Goal: Task Accomplishment & Management: Use online tool/utility

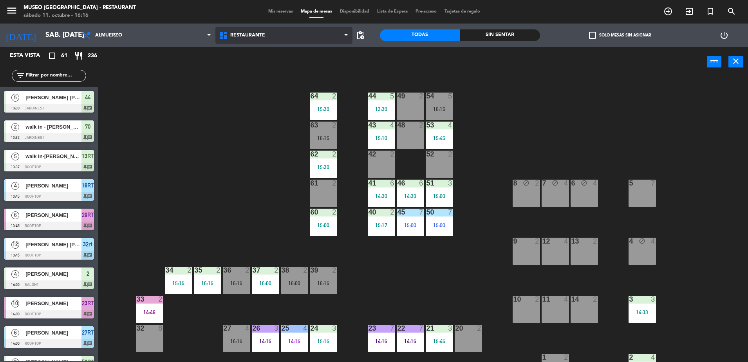
click at [269, 33] on span "Restaurante" at bounding box center [283, 35] width 137 height 17
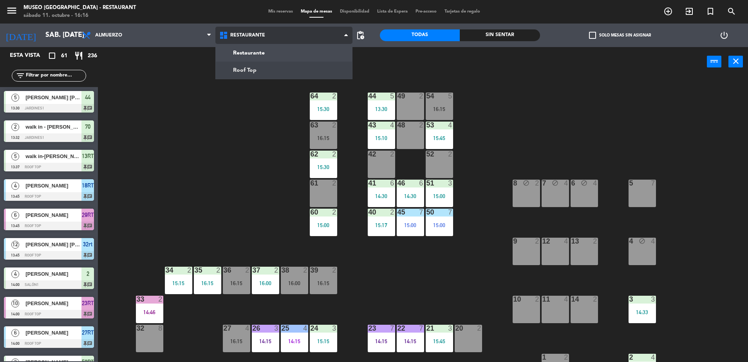
click at [286, 67] on ng-component "menu Museo Larco Café - Restaurant sábado 11. octubre - 16:16 Mis reservas Mapa…" at bounding box center [374, 182] width 748 height 364
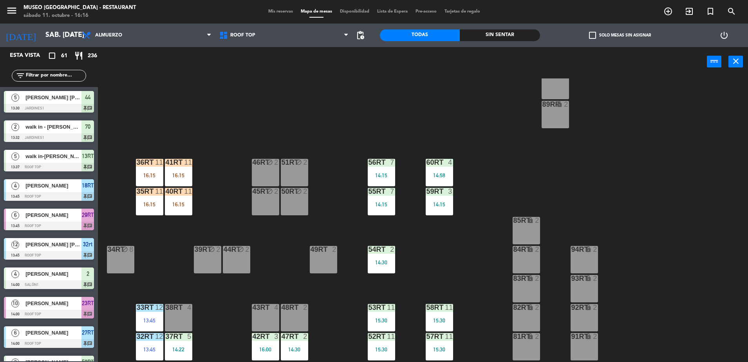
scroll to position [307, 0]
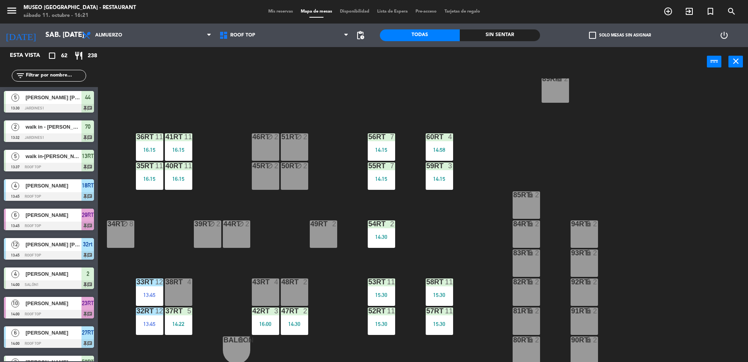
click at [60, 71] on input "text" at bounding box center [55, 75] width 61 height 9
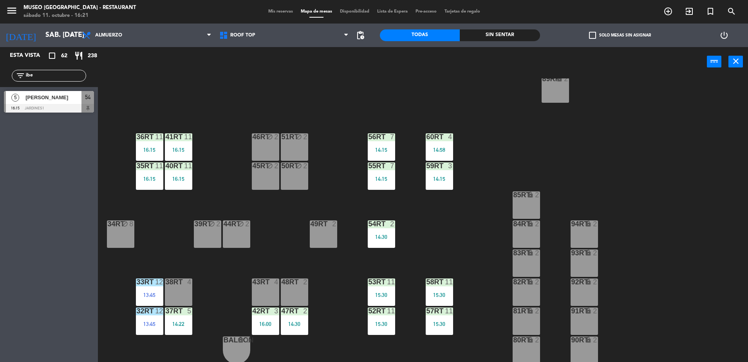
scroll to position [0, 0]
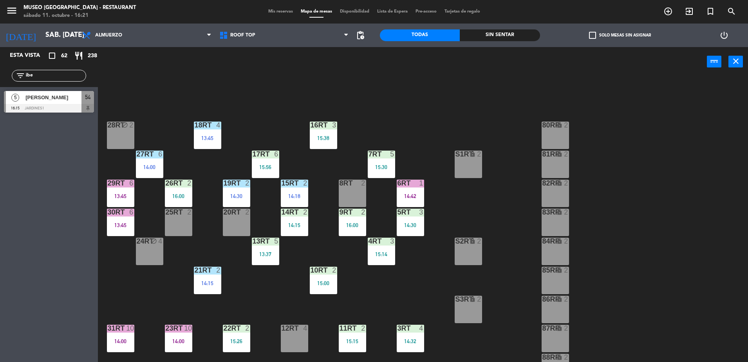
type input "ibe"
click at [428, 111] on div "18RT 4 13:45 16RT 3 15:38 28RT block 2 80RR lock 2 27RT 6 14:00 7RT 5 15:30 S1R…" at bounding box center [426, 220] width 643 height 285
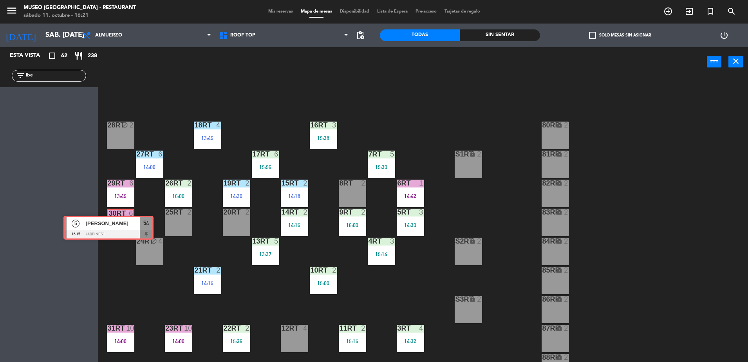
drag, startPoint x: 69, startPoint y: 97, endPoint x: 128, endPoint y: 221, distance: 137.5
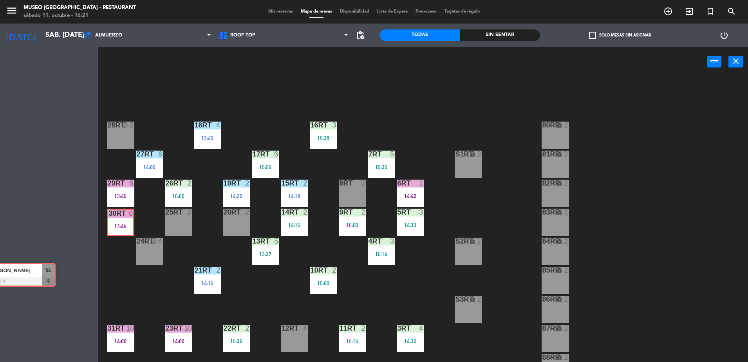
click at [128, 221] on div "Esta vista crop_square 62 restaurant 238 filter_list ibe 5 Ibeth Matias 16:15 J…" at bounding box center [374, 205] width 748 height 317
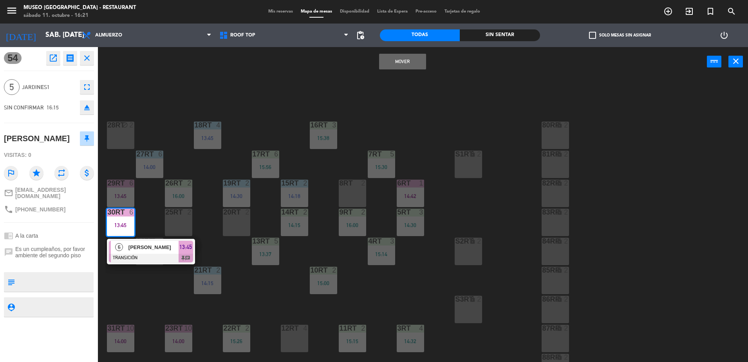
click at [405, 62] on button "Mover" at bounding box center [402, 62] width 47 height 16
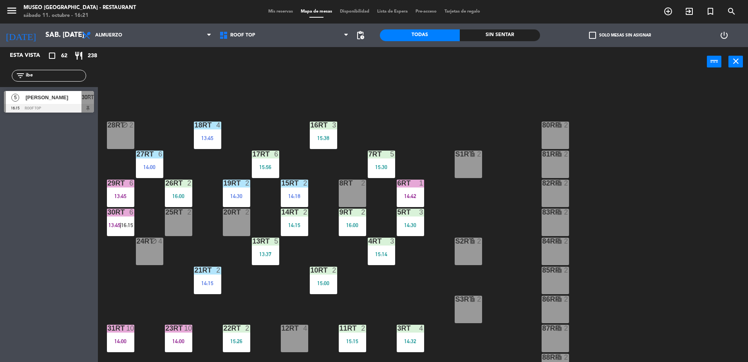
click at [71, 99] on span "[PERSON_NAME]" at bounding box center [53, 97] width 56 height 8
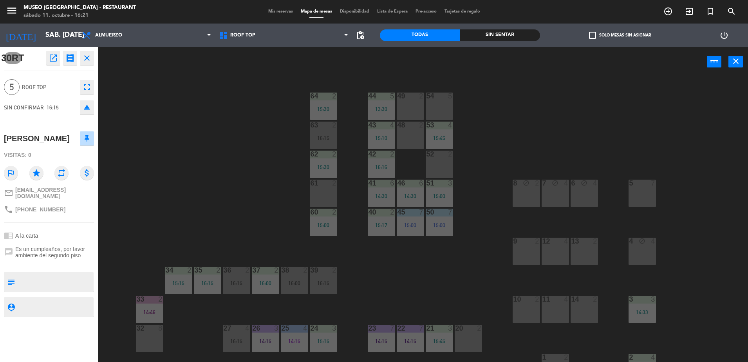
click at [127, 195] on div "44 5 13:30 49 2 54 5 64 2 15:30 48 2 53 4 15:45 63 2 16:15 43 4 15:10 62 2 15:3…" at bounding box center [426, 220] width 643 height 285
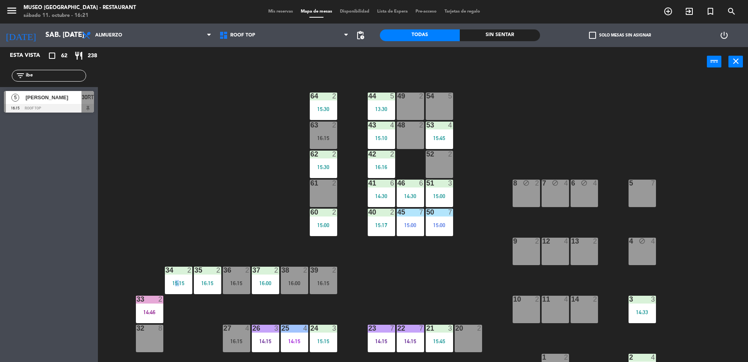
click at [127, 195] on div "44 5 13:30 49 2 54 5 64 2 15:30 48 2 53 4 15:45 63 2 16:15 43 4 15:10 62 2 15:3…" at bounding box center [426, 220] width 643 height 285
click at [51, 98] on span "[PERSON_NAME]" at bounding box center [53, 97] width 56 height 8
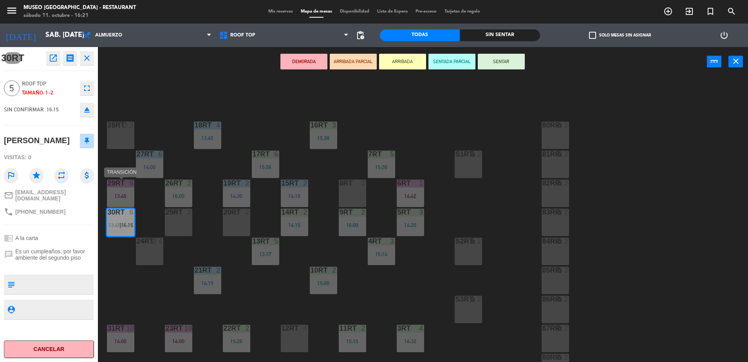
click at [108, 185] on div "29RT" at bounding box center [108, 182] width 0 height 7
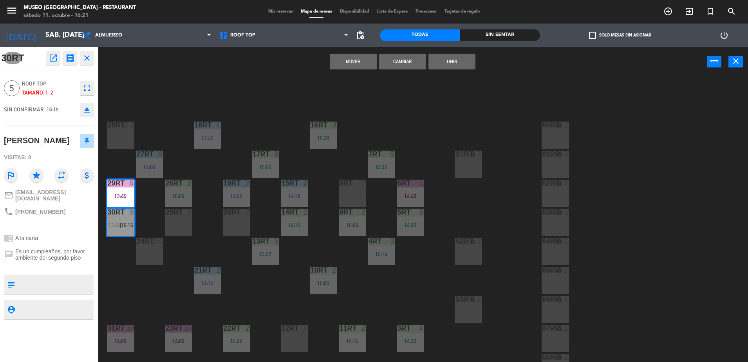
click at [440, 64] on button "Unir" at bounding box center [452, 62] width 47 height 16
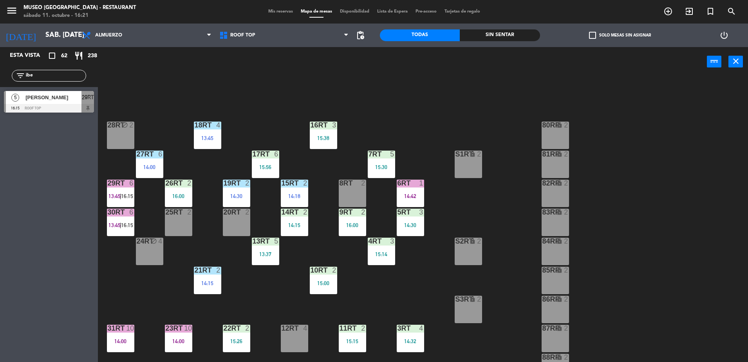
click at [74, 104] on div at bounding box center [49, 108] width 90 height 9
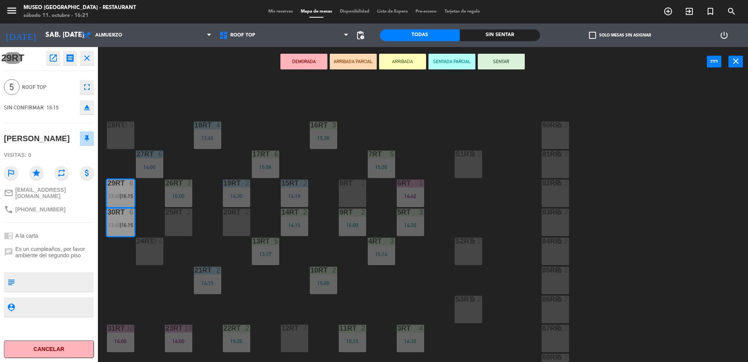
click at [365, 60] on button "ARRIBADA PARCIAL" at bounding box center [353, 62] width 47 height 16
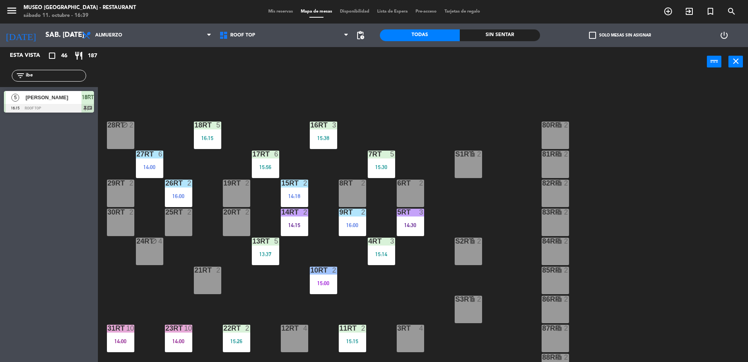
scroll to position [141, 0]
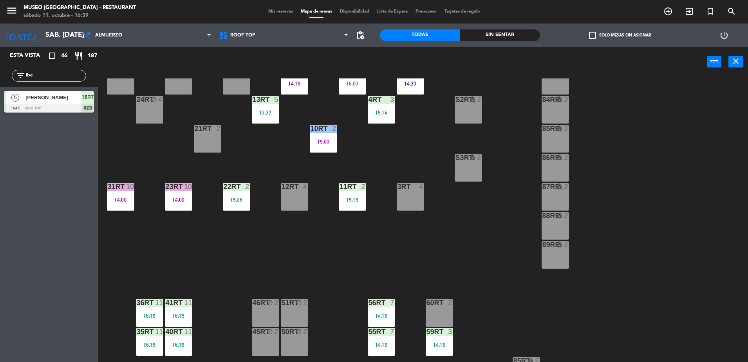
click at [414, 198] on div "3RT 4" at bounding box center [410, 196] width 27 height 27
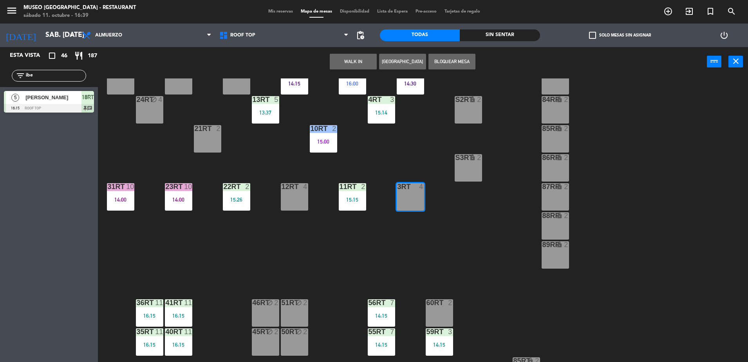
click at [353, 68] on button "WALK IN" at bounding box center [353, 62] width 47 height 16
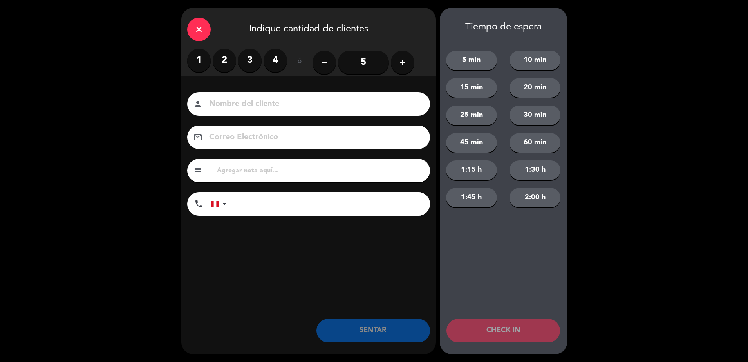
click at [228, 64] on label "2" at bounding box center [225, 61] width 24 height 24
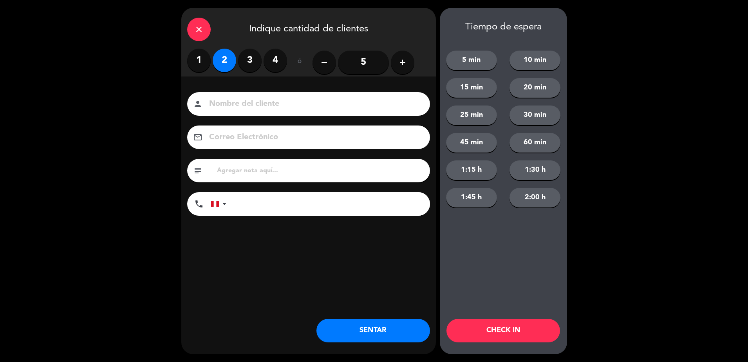
click at [257, 101] on input at bounding box center [314, 104] width 212 height 14
type input "walk in - [PERSON_NAME]"
click at [304, 204] on input "tel" at bounding box center [332, 204] width 196 height 24
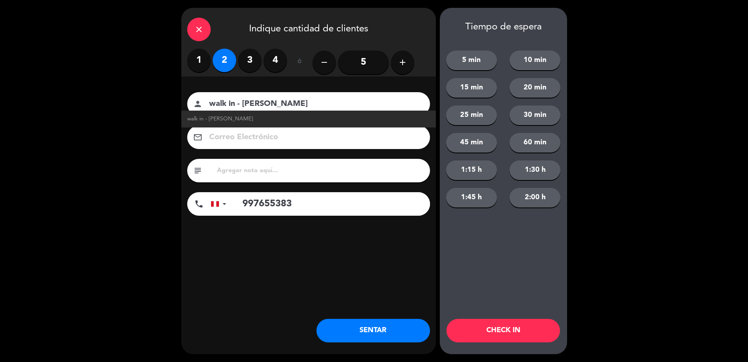
type input "997655383"
click at [258, 171] on input "text" at bounding box center [320, 170] width 208 height 11
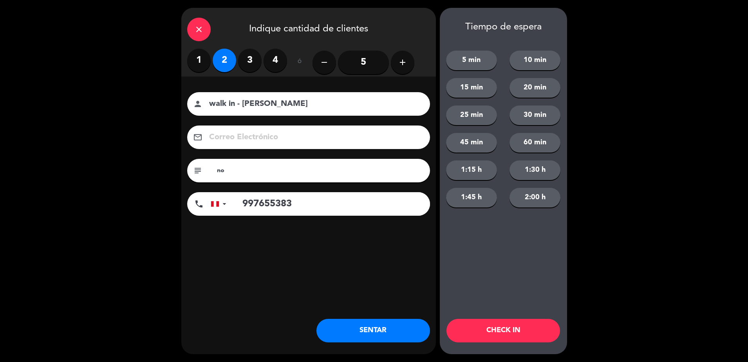
type input "n"
type input "cumpleaños"
click at [355, 332] on button "SENTAR" at bounding box center [374, 330] width 114 height 24
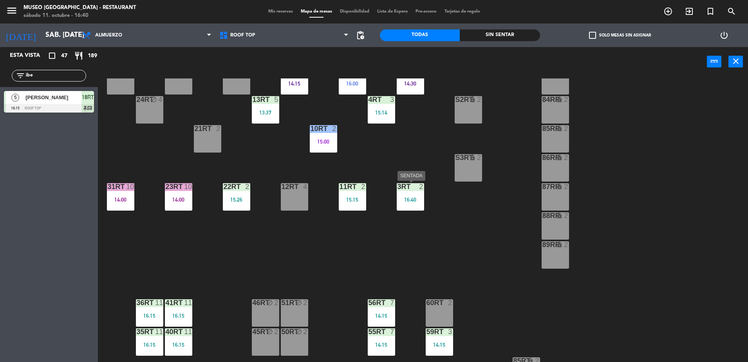
click at [410, 198] on div "16:40" at bounding box center [410, 199] width 27 height 5
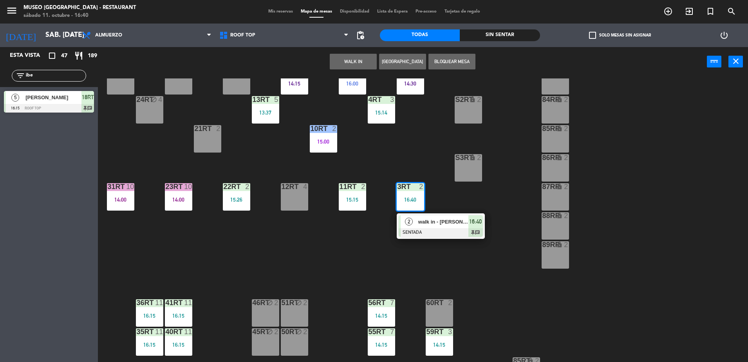
click at [425, 224] on span "walk in - [PERSON_NAME]" at bounding box center [443, 221] width 50 height 8
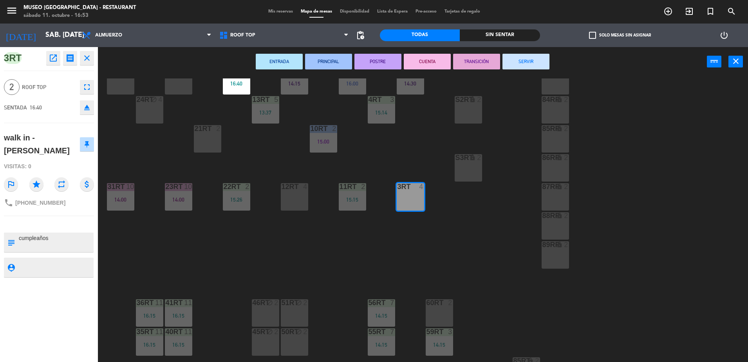
click at [194, 156] on div "18RT 5 16:15 16RT 3 15:38 28RT block 2 80RR lock 2 27RT 6 14:00 7RT 5 15:30 S1R…" at bounding box center [426, 220] width 643 height 285
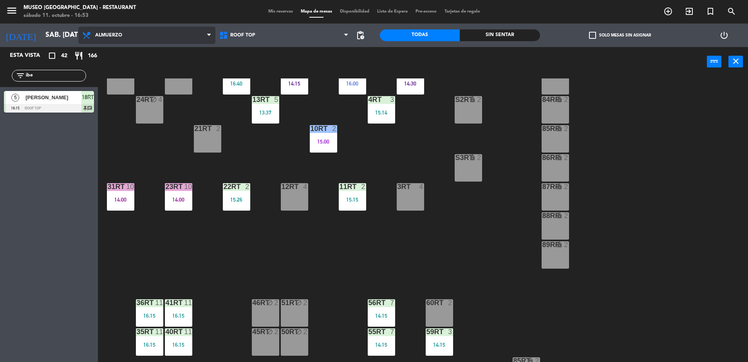
click at [194, 32] on span "Almuerzo" at bounding box center [146, 35] width 137 height 17
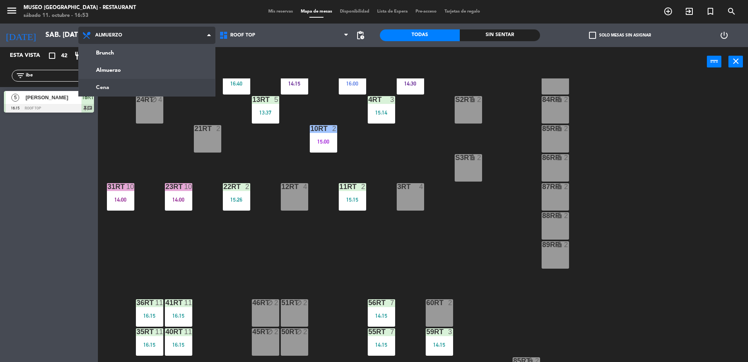
click at [195, 86] on ng-component "menu Museo Larco Café - Restaurant sábado 11. octubre - 16:53 Mis reservas Mapa…" at bounding box center [374, 182] width 748 height 364
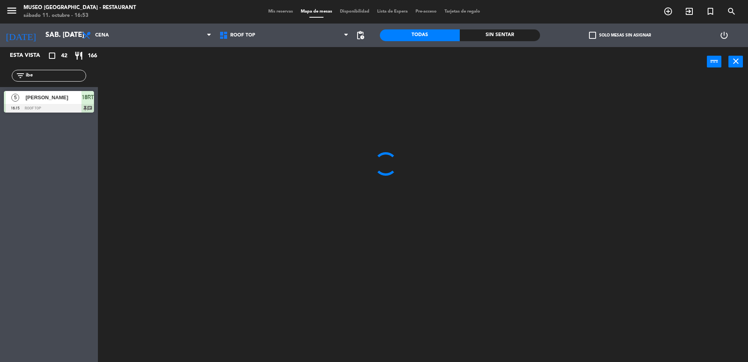
click at [64, 76] on input "ibe" at bounding box center [55, 75] width 61 height 9
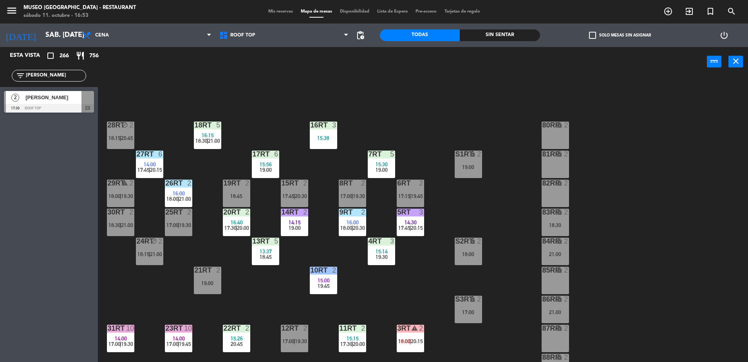
type input "erick"
click at [44, 105] on div at bounding box center [49, 108] width 90 height 9
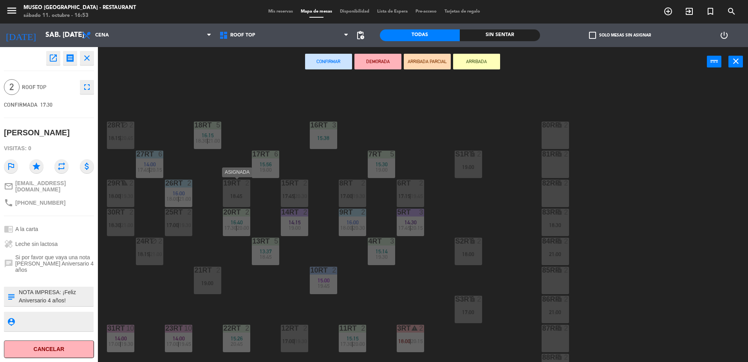
click at [224, 186] on div "19RT" at bounding box center [224, 182] width 0 height 7
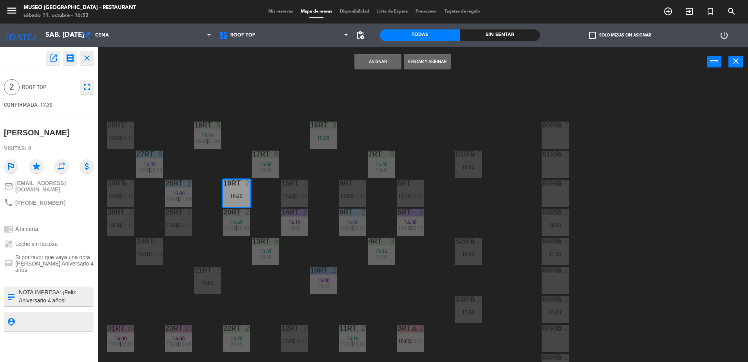
click at [381, 63] on button "Asignar" at bounding box center [378, 62] width 47 height 16
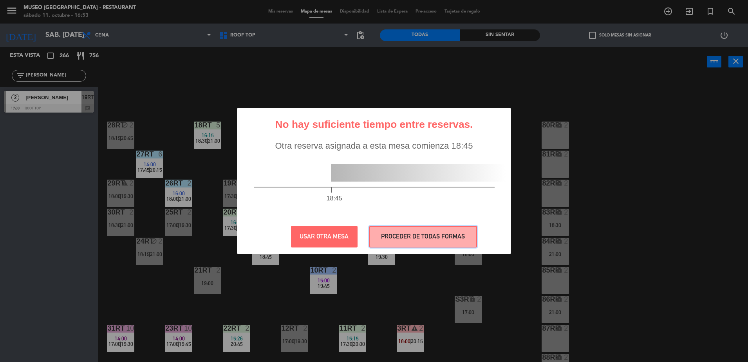
click at [402, 227] on button "PROCEDER DE TODAS FORMAS" at bounding box center [423, 237] width 108 height 22
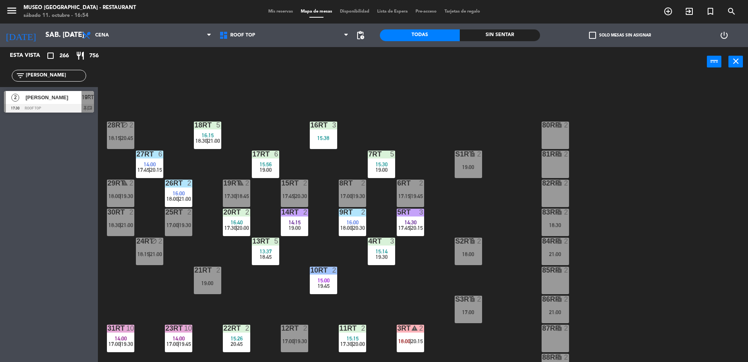
click at [54, 73] on input "erick" at bounding box center [55, 75] width 61 height 9
type input "maur"
click at [251, 90] on div "18RT 5 16:15 18:30 | 21:00 16RT 3 15:38 28RT block 2 18:15 | 20:45 80RR lock 2 …" at bounding box center [426, 220] width 643 height 285
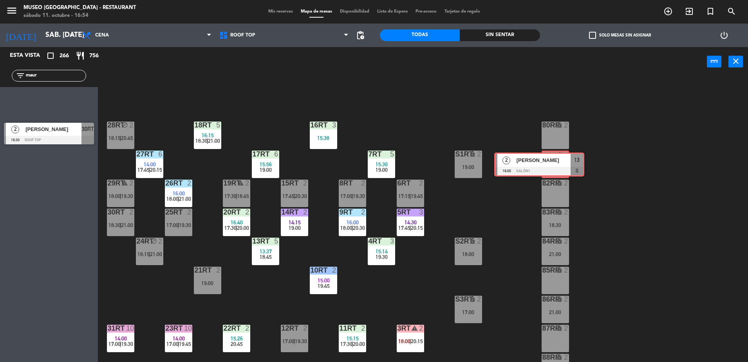
drag, startPoint x: 76, startPoint y: 102, endPoint x: 566, endPoint y: 163, distance: 494.2
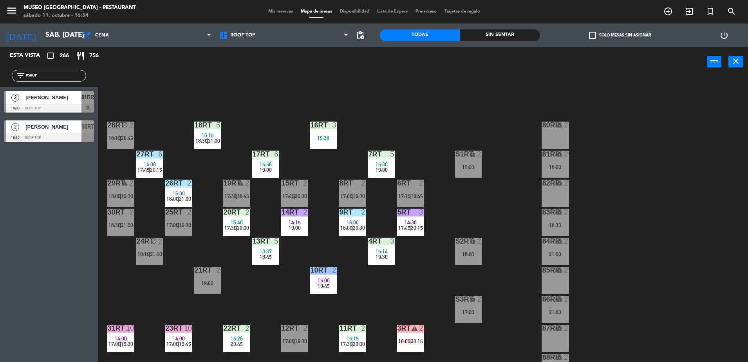
click at [125, 107] on div "18RT 5 16:15 18:30 | 21:00 16RT 3 15:38 28RT block 2 18:15 | 20:45 80RR lock 2 …" at bounding box center [426, 220] width 643 height 285
click at [61, 107] on div at bounding box center [49, 108] width 90 height 9
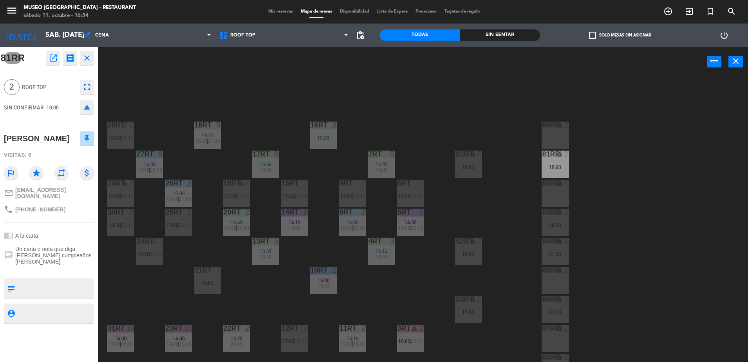
click at [193, 101] on div "18RT 5 16:15 18:30 | 21:00 16RT 3 15:38 28RT block 2 18:15 | 20:45 80RR lock 2 …" at bounding box center [426, 220] width 643 height 285
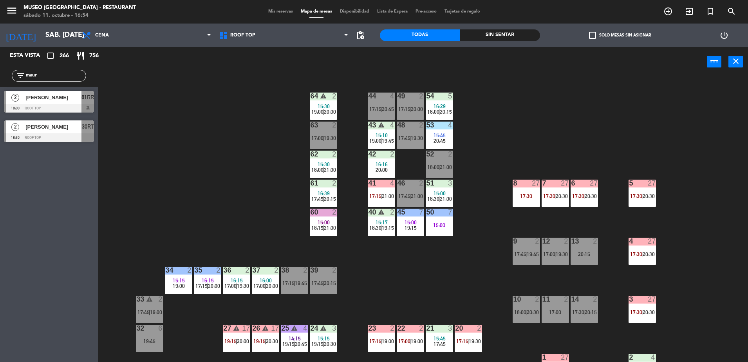
click at [41, 73] on input "maur" at bounding box center [55, 75] width 61 height 9
type input "pont"
click at [68, 102] on div "[PERSON_NAME] [PERSON_NAME]" at bounding box center [53, 97] width 57 height 13
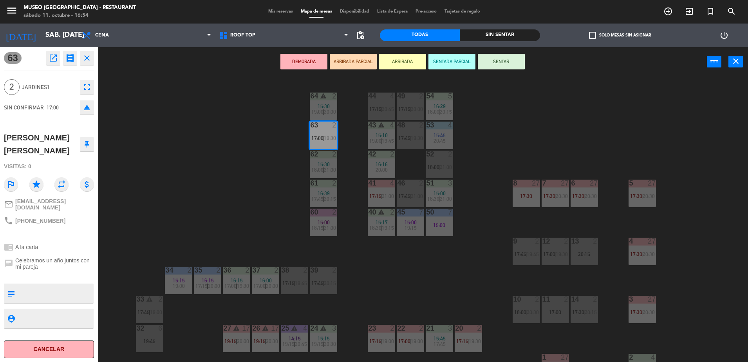
click at [337, 59] on button "ARRIBADA PARCIAL" at bounding box center [353, 62] width 47 height 16
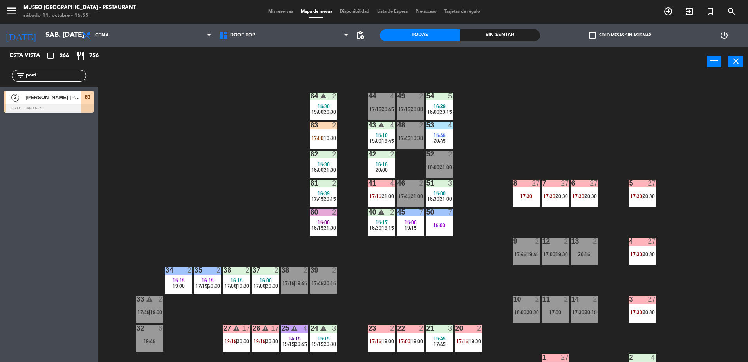
click at [51, 77] on input "pont" at bounding box center [55, 75] width 61 height 9
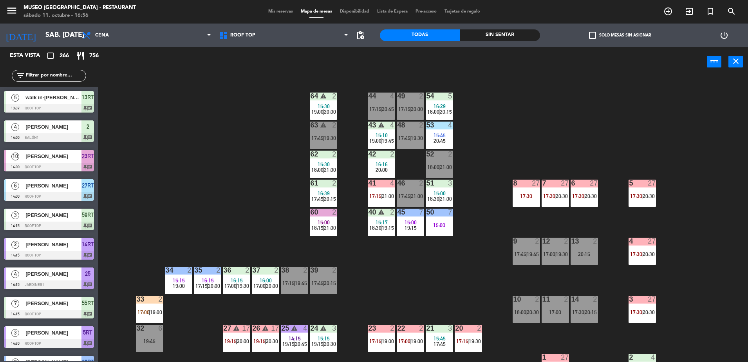
click at [59, 74] on input "text" at bounding box center [55, 75] width 61 height 9
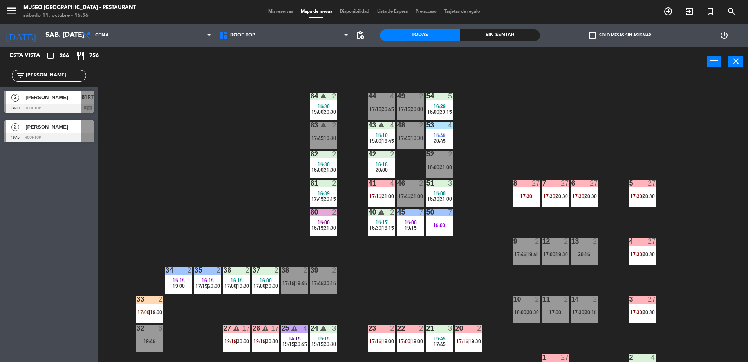
type input "jona"
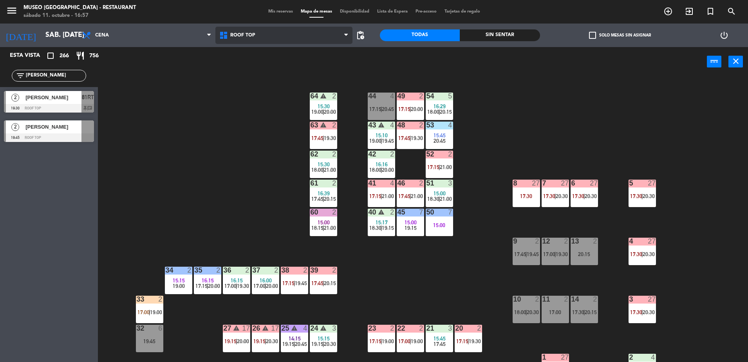
click at [232, 31] on span "Roof Top" at bounding box center [283, 35] width 137 height 17
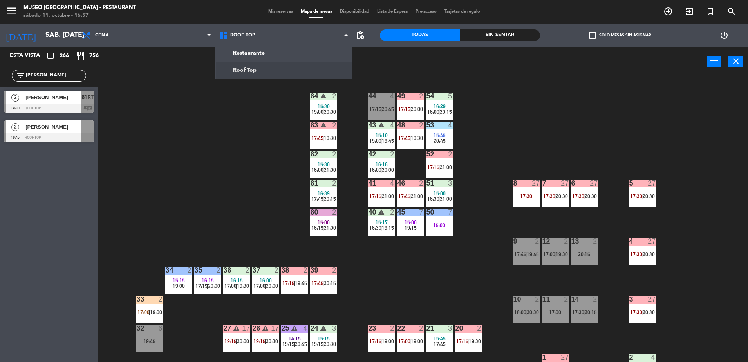
click at [59, 108] on div at bounding box center [49, 108] width 90 height 9
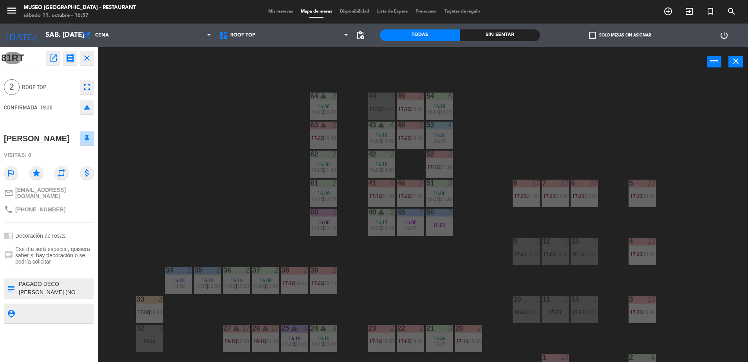
click at [86, 59] on icon "close" at bounding box center [86, 57] width 9 height 9
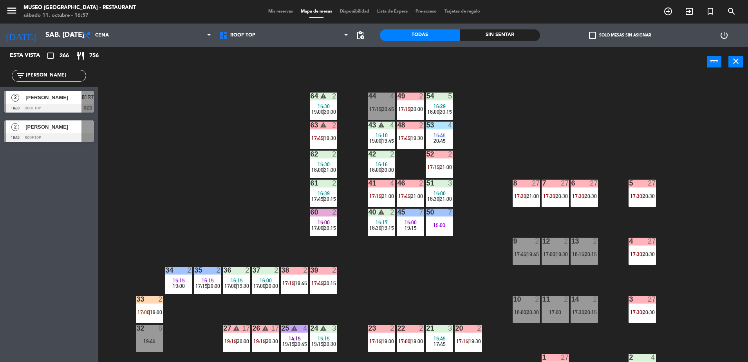
click at [69, 99] on span "[PERSON_NAME]" at bounding box center [53, 97] width 56 height 8
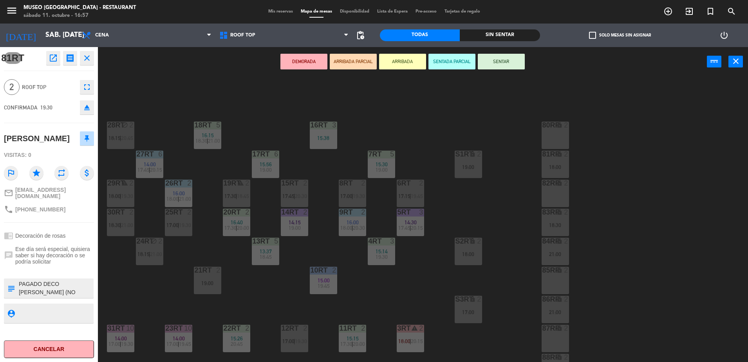
click at [170, 83] on div "18RT 5 16:15 18:30 | 21:00 16RT 3 15:38 28RT block 2 18:15 | 20:45 80RR lock 2 …" at bounding box center [426, 220] width 643 height 285
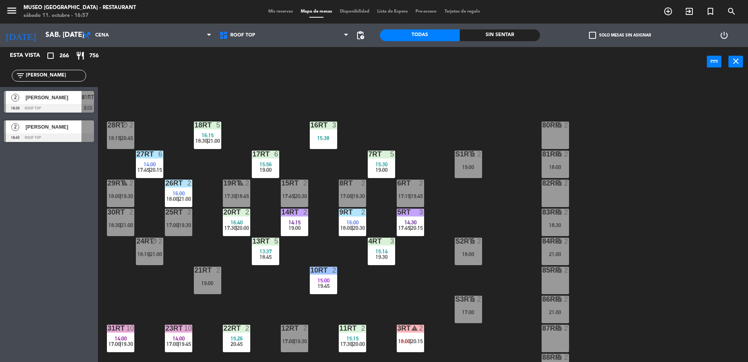
click at [49, 75] on input "jona" at bounding box center [55, 75] width 61 height 9
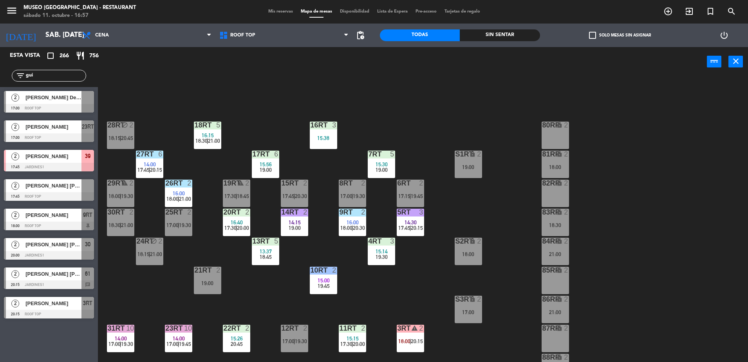
type input "gui"
click at [253, 63] on div "power_input close" at bounding box center [402, 62] width 609 height 30
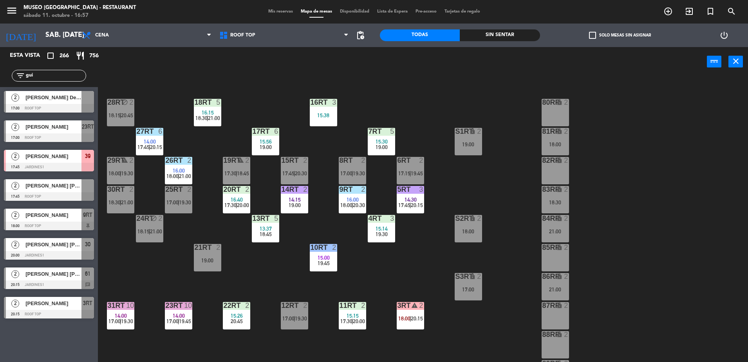
scroll to position [23, 0]
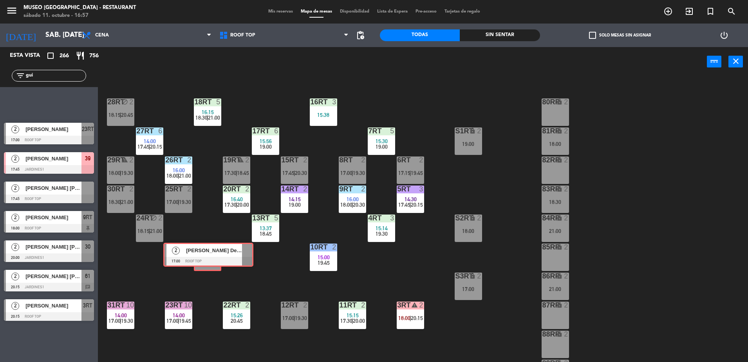
drag, startPoint x: 51, startPoint y: 109, endPoint x: 210, endPoint y: 259, distance: 218.9
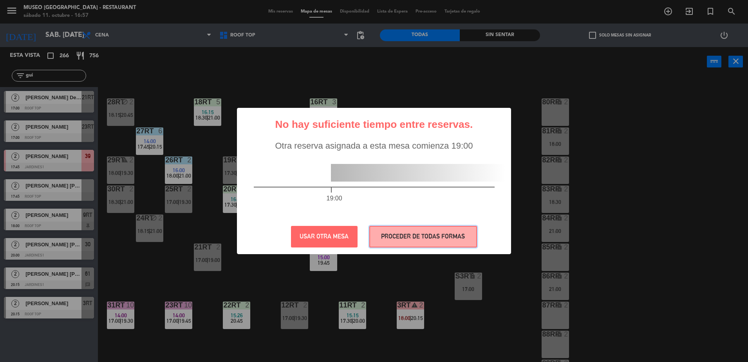
click at [414, 245] on button "PROCEDER DE TODAS FORMAS" at bounding box center [423, 237] width 108 height 22
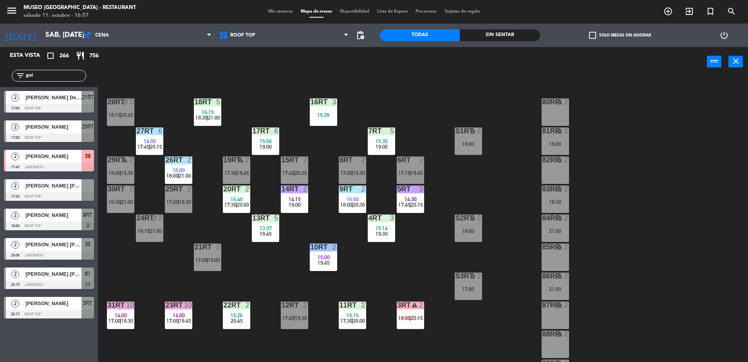
click at [37, 101] on div "[PERSON_NAME] Del [PERSON_NAME]" at bounding box center [53, 97] width 57 height 13
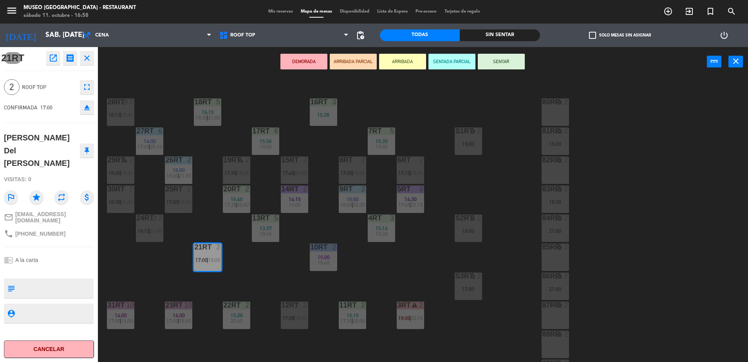
click at [76, 280] on textarea at bounding box center [55, 288] width 75 height 16
type textarea "no celebra nada"
click at [80, 226] on div "phone +51963343030" at bounding box center [49, 233] width 90 height 15
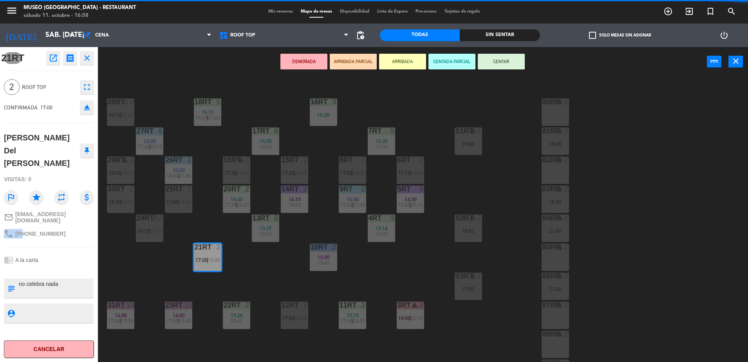
click at [80, 226] on div "phone +51963343030" at bounding box center [49, 233] width 90 height 15
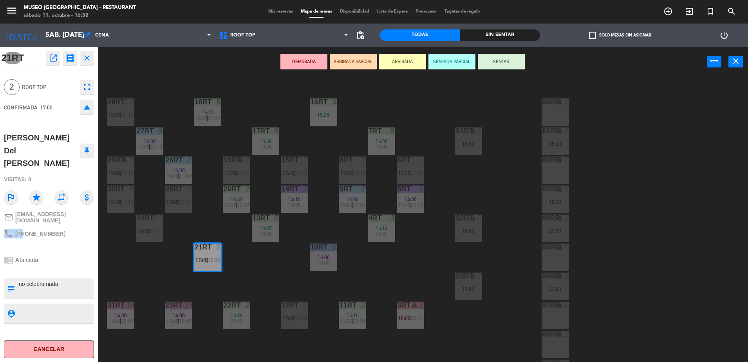
click at [80, 226] on div "phone +51963343030" at bounding box center [49, 233] width 90 height 15
click at [82, 226] on div "phone +51963343030" at bounding box center [49, 233] width 90 height 15
click at [90, 227] on div "21RT open_in_new receipt 5:00 PM sáb., 11 oct. 2 personas Guillermo Del Piero C…" at bounding box center [49, 204] width 98 height 315
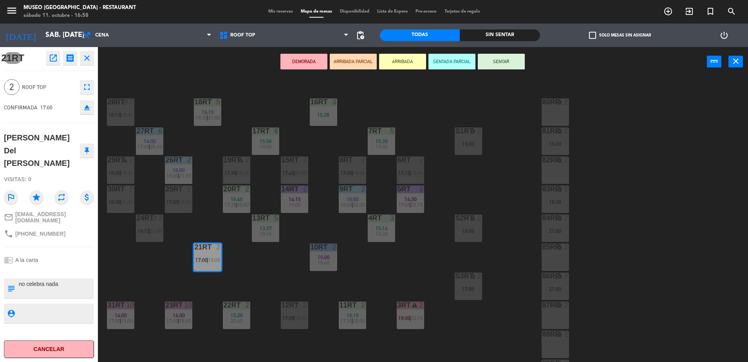
click at [367, 58] on button "ARRIBADA PARCIAL" at bounding box center [353, 62] width 47 height 16
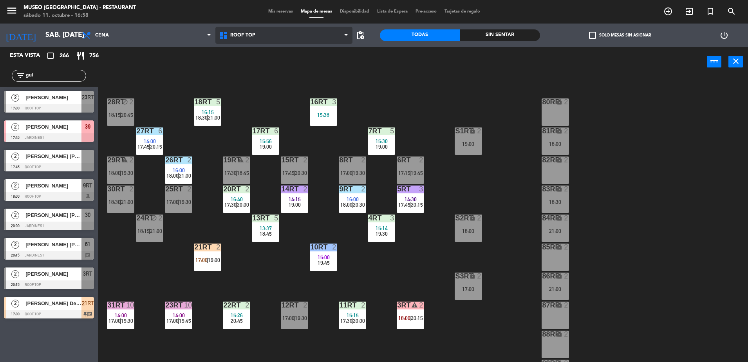
click at [232, 27] on span "Roof Top" at bounding box center [283, 35] width 137 height 17
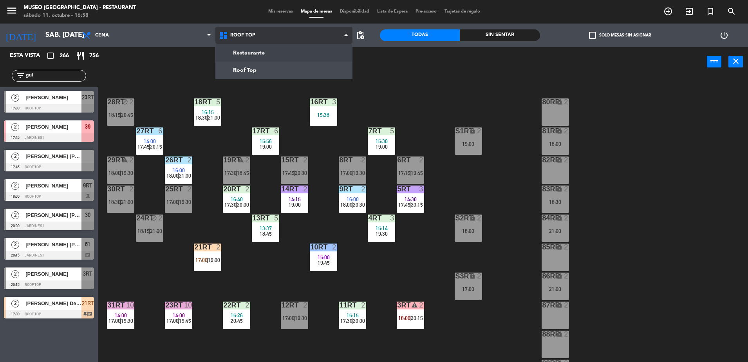
click at [248, 53] on ng-component "menu Museo Larco Café - Restaurant sábado 11. octubre - 16:58 Mis reservas Mapa…" at bounding box center [374, 182] width 748 height 364
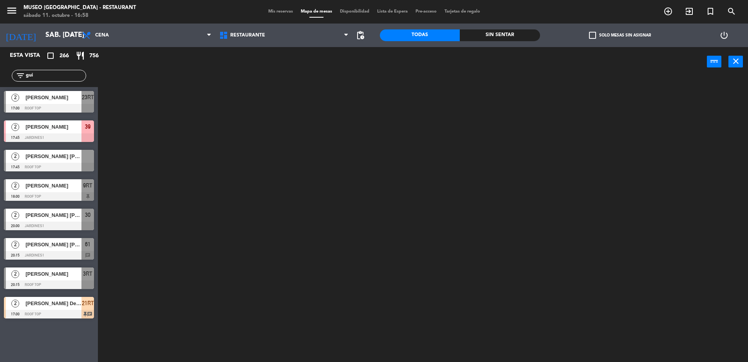
click at [48, 77] on input "gui" at bounding box center [55, 75] width 61 height 9
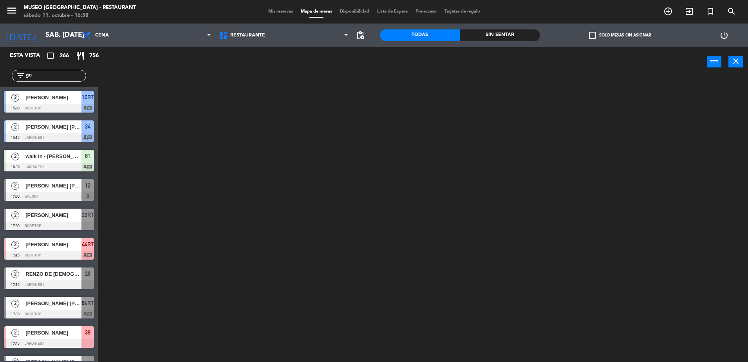
type input "g"
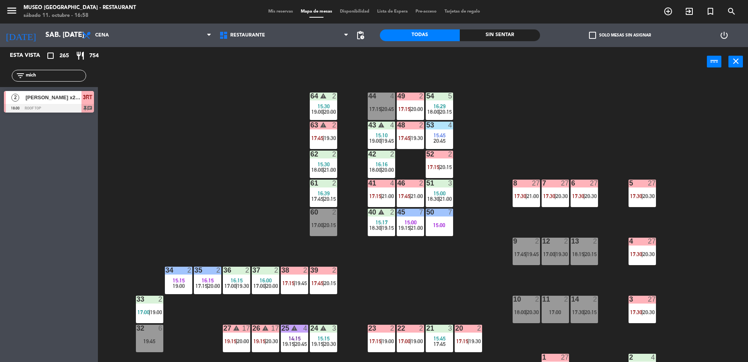
type input "mich"
click at [58, 74] on input "mich" at bounding box center [55, 75] width 61 height 9
type input "vig"
click at [321, 282] on span "17:45" at bounding box center [317, 283] width 12 height 6
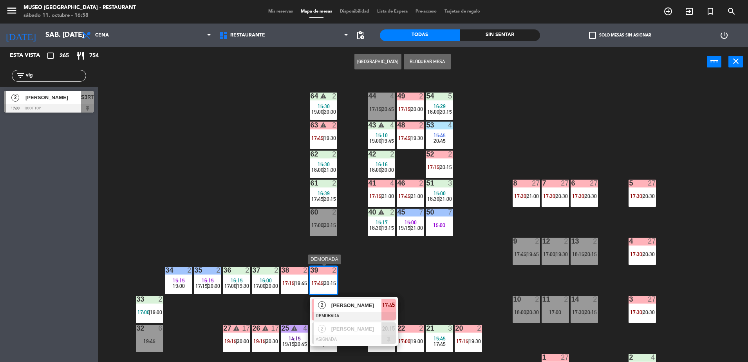
click at [354, 306] on span "[PERSON_NAME]" at bounding box center [356, 305] width 50 height 8
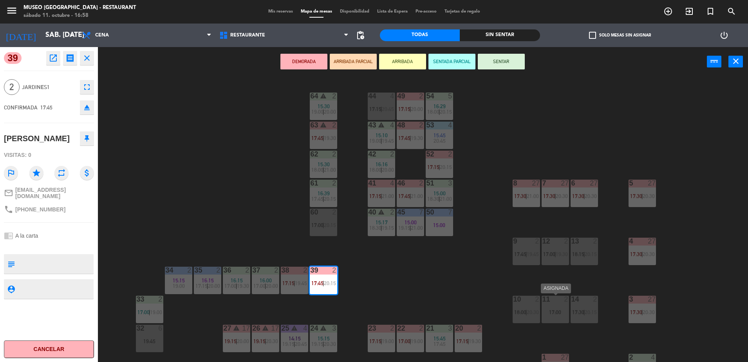
click at [546, 315] on div "11 2 17:00" at bounding box center [555, 308] width 27 height 27
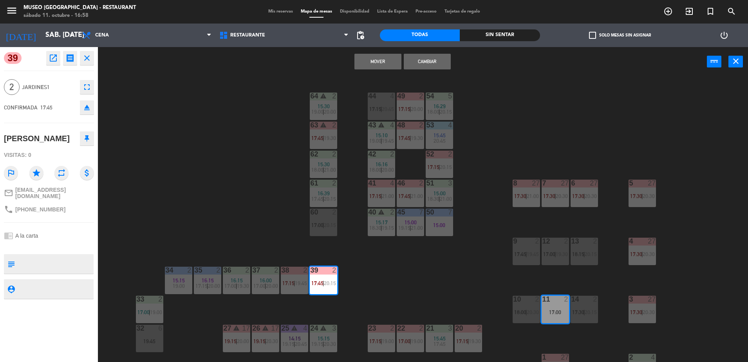
click at [369, 57] on button "Mover" at bounding box center [378, 62] width 47 height 16
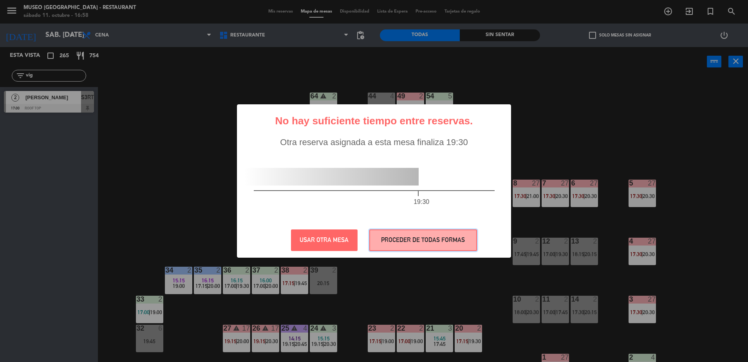
click at [388, 235] on button "PROCEDER DE TODAS FORMAS" at bounding box center [423, 240] width 108 height 22
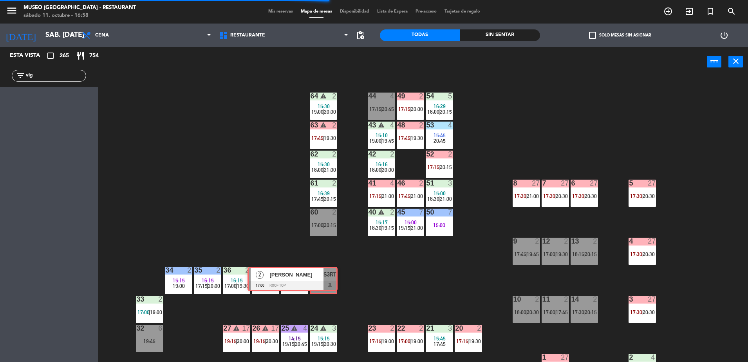
drag, startPoint x: 77, startPoint y: 105, endPoint x: 321, endPoint y: 282, distance: 301.3
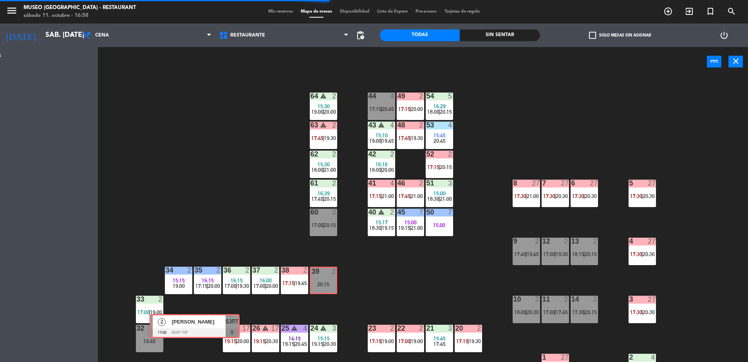
click at [321, 282] on div "Esta vista crop_square 265 restaurant 754 filter_list vig 2 Maycol Vigilio 17:0…" at bounding box center [374, 205] width 748 height 317
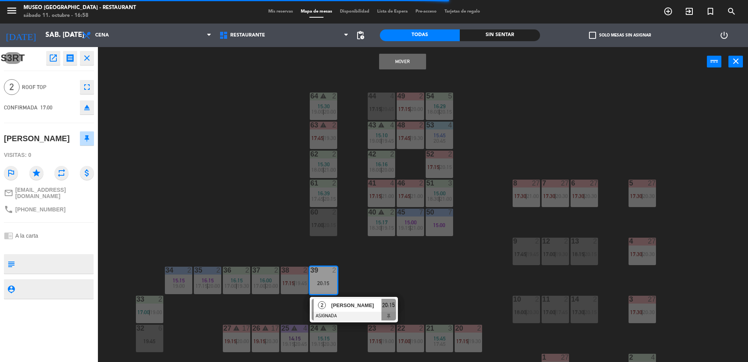
click at [394, 57] on button "Mover" at bounding box center [402, 62] width 47 height 16
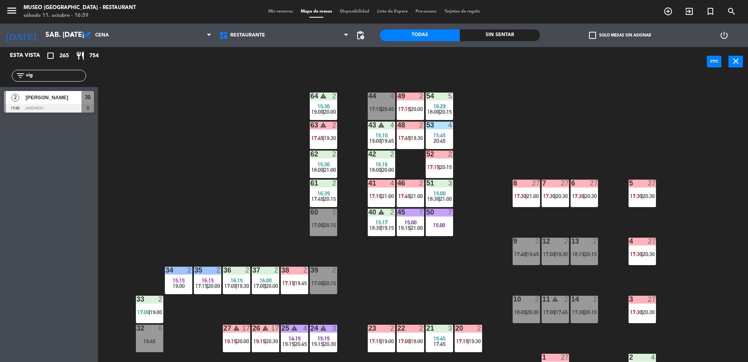
click at [67, 99] on span "[PERSON_NAME]" at bounding box center [53, 97] width 56 height 8
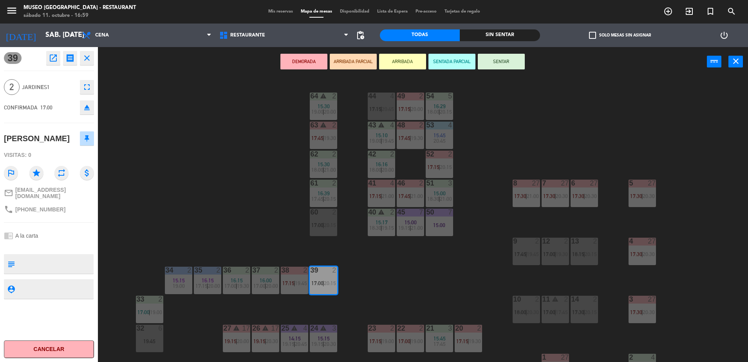
click at [76, 262] on textarea at bounding box center [55, 263] width 75 height 16
type textarea "cumpleaños"
click at [60, 213] on div "39 open_in_new receipt 5:00 PM sáb., 11 oct. 2 personas Maycol Vigilio Mesa 39 …" at bounding box center [49, 204] width 98 height 315
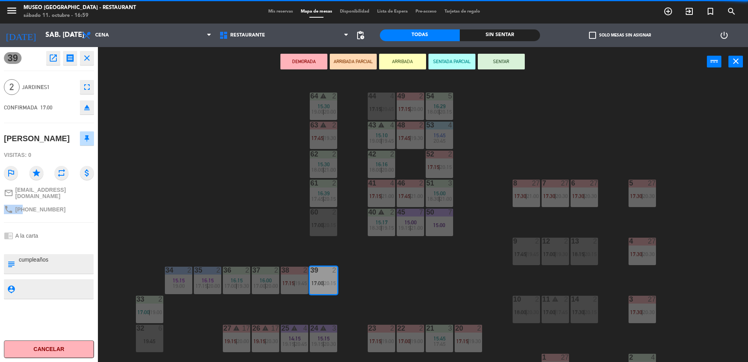
click at [60, 213] on div "39 open_in_new receipt 5:00 PM sáb., 11 oct. 2 personas Maycol Vigilio Mesa 39 …" at bounding box center [49, 204] width 98 height 315
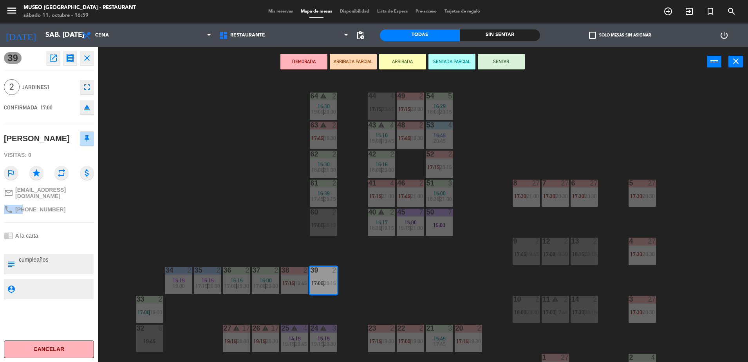
click at [60, 213] on div "39 open_in_new receipt 5:00 PM sáb., 11 oct. 2 personas Maycol Vigilio Mesa 39 …" at bounding box center [49, 204] width 98 height 315
click at [349, 61] on button "ARRIBADA PARCIAL" at bounding box center [353, 62] width 47 height 16
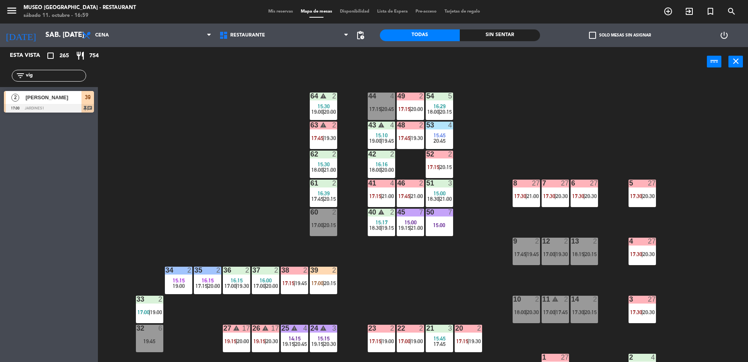
click at [66, 76] on input "vig" at bounding box center [55, 75] width 61 height 9
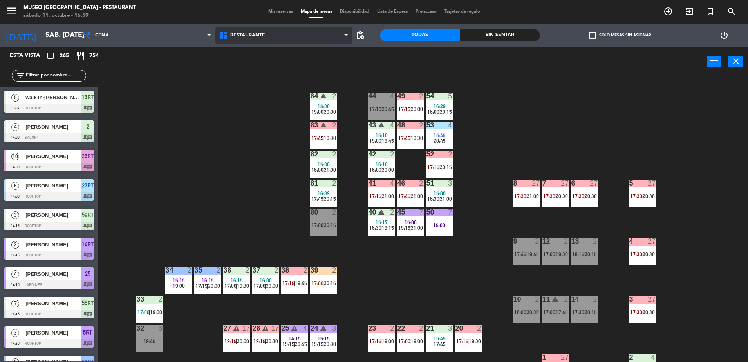
click at [275, 36] on span "Restaurante" at bounding box center [283, 35] width 137 height 17
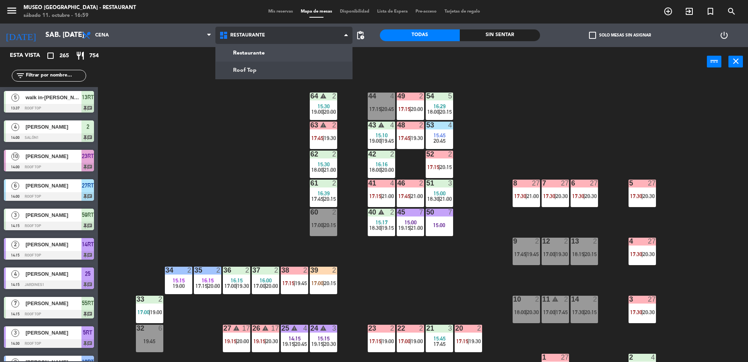
click at [282, 68] on ng-component "menu Museo Larco Café - Restaurant sábado 11. octubre - 16:59 Mis reservas Mapa…" at bounding box center [374, 182] width 748 height 364
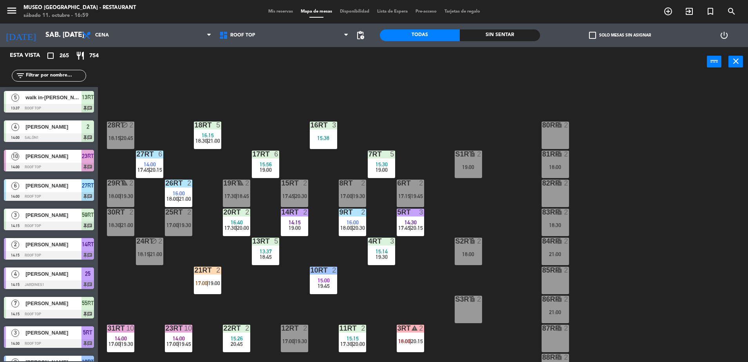
click at [473, 304] on div "S3RT lock 2" at bounding box center [468, 308] width 27 height 27
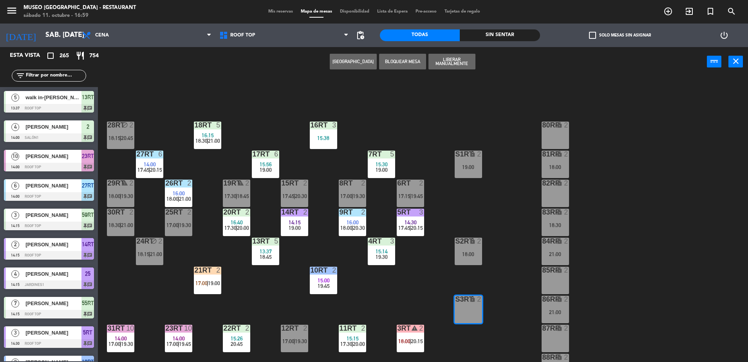
click at [347, 76] on div "Crear Reserva Bloquear Mesa Liberar Manualmente power_input close" at bounding box center [402, 62] width 609 height 30
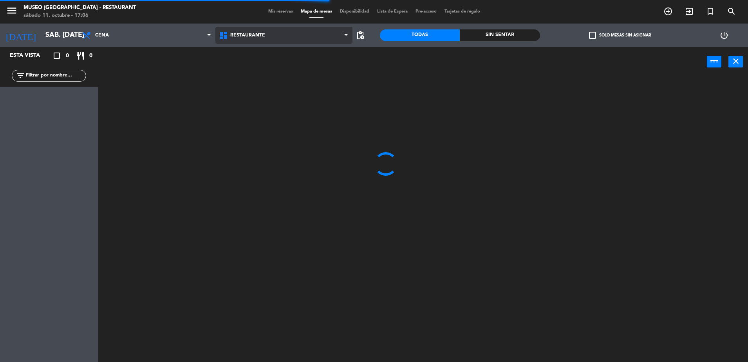
click at [280, 40] on span "Restaurante" at bounding box center [283, 35] width 137 height 17
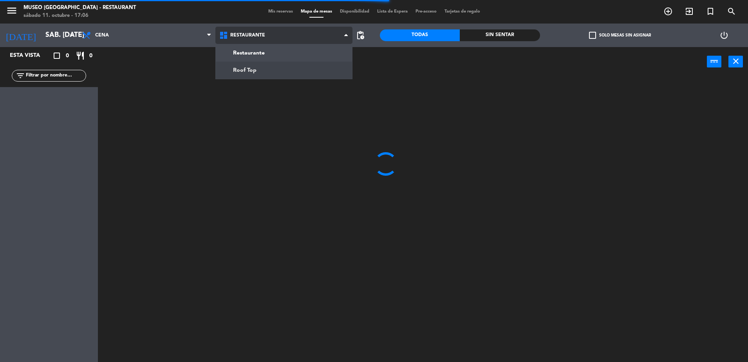
click at [289, 76] on ng-component "menu [GEOGRAPHIC_DATA] - Restaurant sábado 11. octubre - 17:06 Mis reservas Map…" at bounding box center [374, 182] width 748 height 364
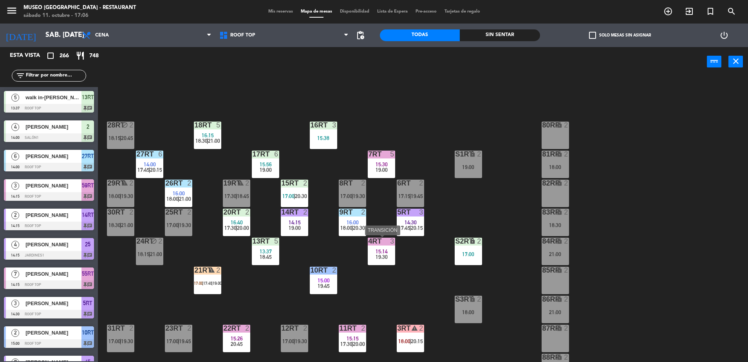
click at [383, 247] on div "4RT 3 15:14 19:30" at bounding box center [381, 250] width 27 height 27
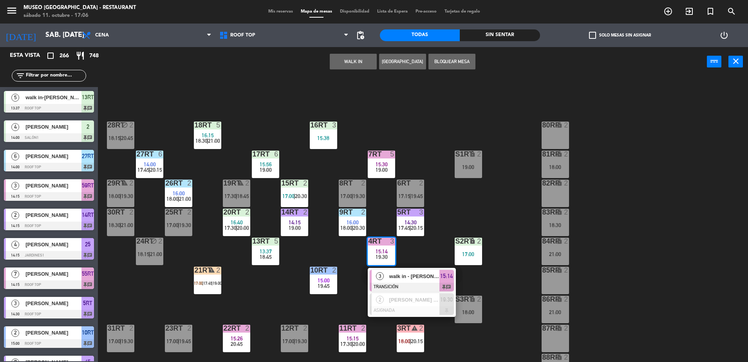
click at [350, 58] on button "WALK IN" at bounding box center [353, 62] width 47 height 16
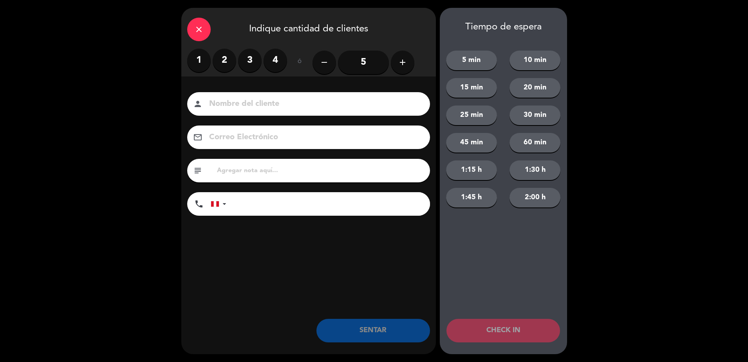
click at [252, 63] on label "3" at bounding box center [250, 61] width 24 height 24
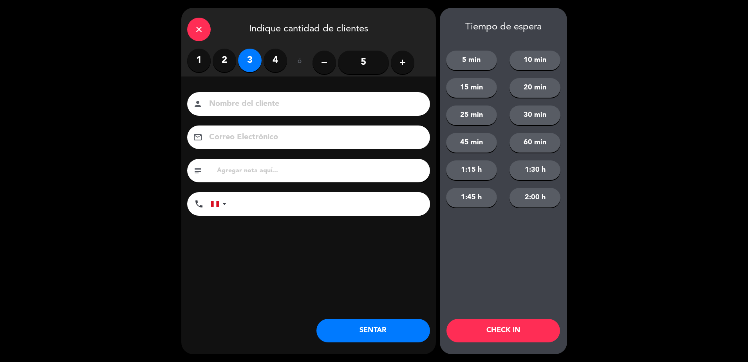
click at [278, 98] on input at bounding box center [314, 104] width 212 height 14
type input "walk in - [PERSON_NAME]"
click at [297, 203] on input "tel" at bounding box center [332, 204] width 196 height 24
type input "959741840"
click at [256, 173] on input "text" at bounding box center [320, 170] width 208 height 11
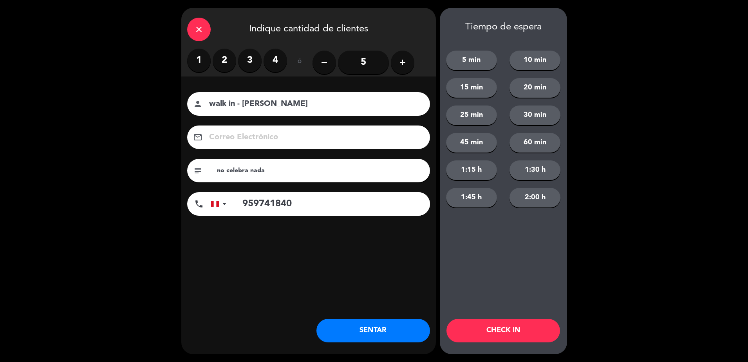
type input "no celebra nada"
click at [253, 65] on label "3" at bounding box center [250, 61] width 24 height 24
click at [253, 60] on label "3" at bounding box center [250, 61] width 24 height 24
click at [359, 327] on button "SENTAR" at bounding box center [374, 330] width 114 height 24
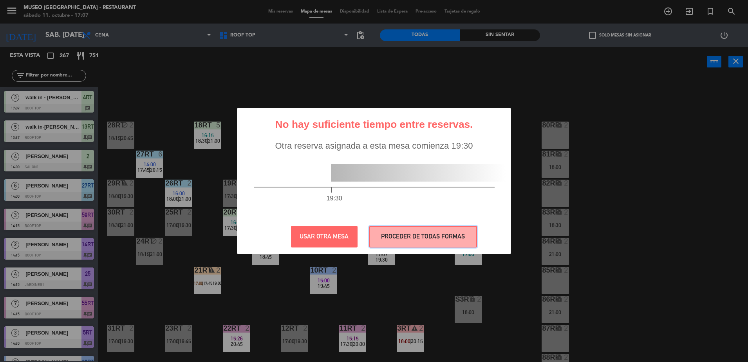
click at [400, 243] on button "PROCEDER DE TODAS FORMAS" at bounding box center [423, 237] width 108 height 22
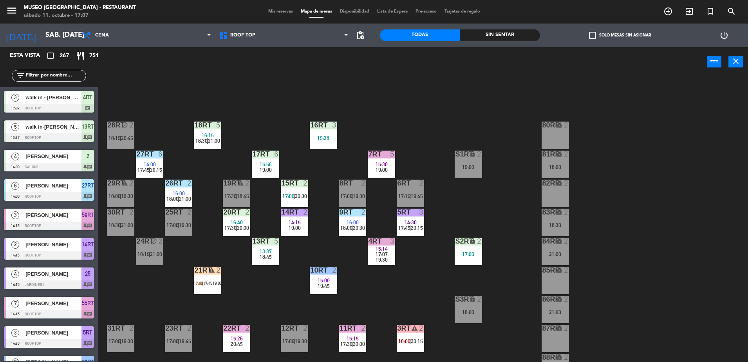
click at [391, 258] on div "19:30" at bounding box center [381, 259] width 27 height 5
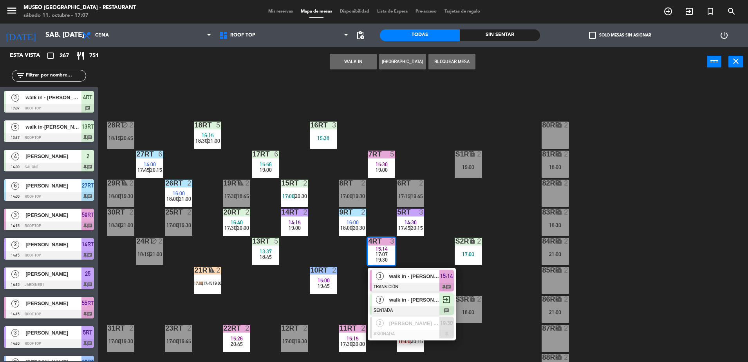
click at [419, 300] on span "walk in - [PERSON_NAME]" at bounding box center [414, 299] width 50 height 8
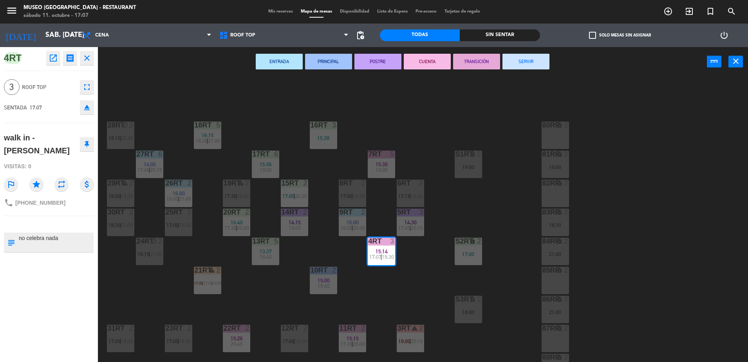
click at [477, 202] on div "18RT 5 16:15 18:30 | 21:00 16RT 3 15:38 28RT block 2 18:15 | 20:45 80RR lock 2 …" at bounding box center [426, 220] width 643 height 285
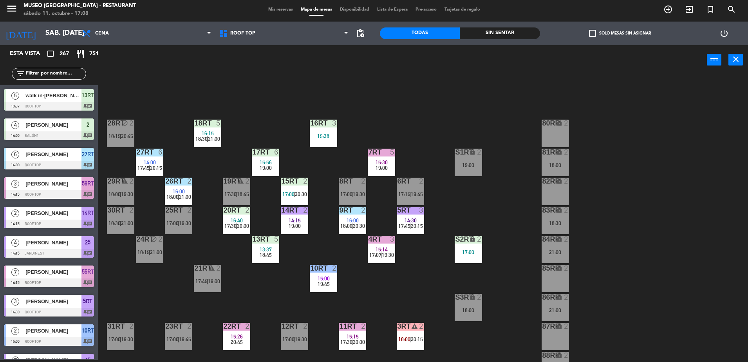
scroll to position [129, 0]
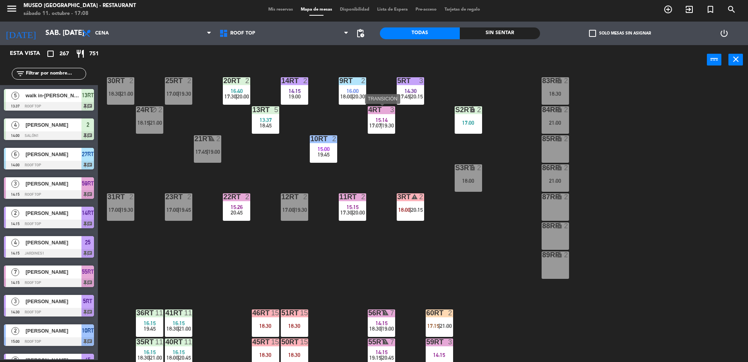
click at [374, 122] on span "17:07" at bounding box center [375, 125] width 12 height 6
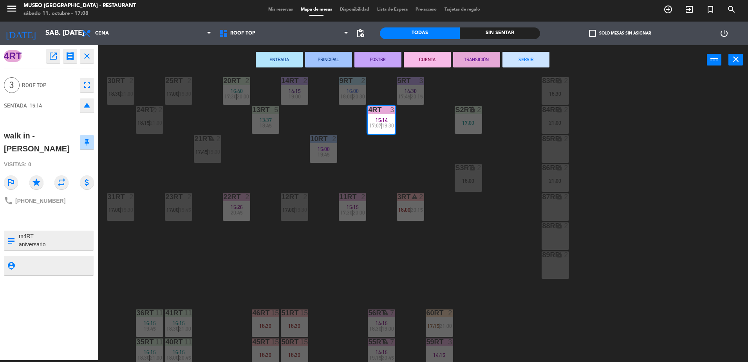
click at [530, 60] on button "SERVIR" at bounding box center [526, 60] width 47 height 16
click at [526, 89] on div "18RT 5 16:15 18:30 | 21:00 16RT 3 15:38 28RT block 2 18:15 | 20:45 80RR lock 2 …" at bounding box center [426, 218] width 643 height 285
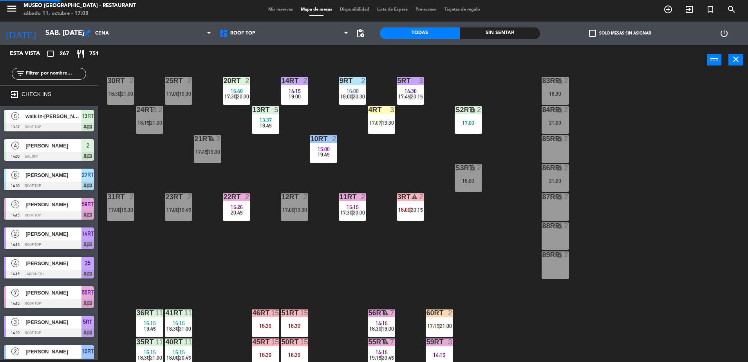
scroll to position [2, 0]
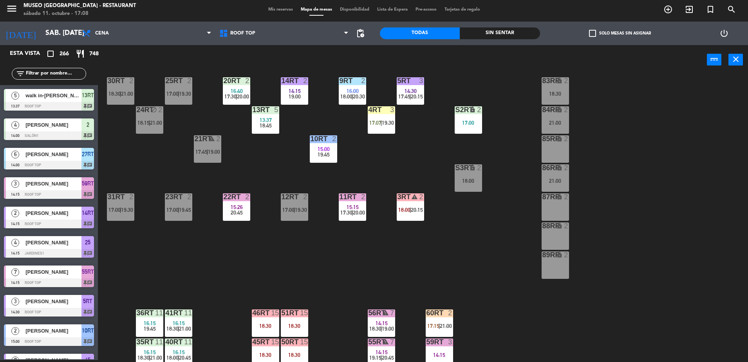
click at [445, 143] on div "18RT 5 16:15 18:30 | 21:00 16RT 3 15:38 28RT block 2 18:15 | 20:45 80RR lock 2 …" at bounding box center [426, 218] width 643 height 285
click at [460, 126] on div "S2RT lock 2 17:00" at bounding box center [468, 119] width 27 height 27
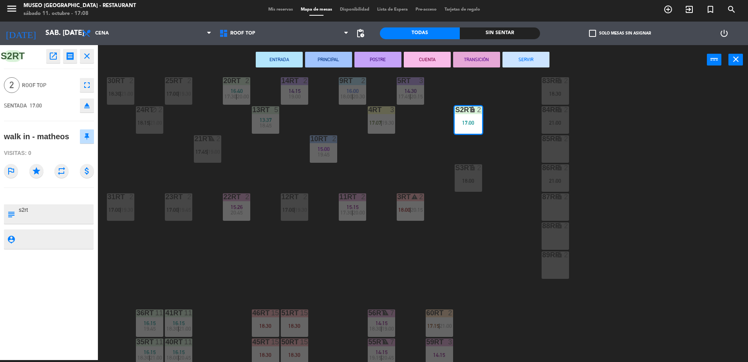
click at [398, 158] on div "18RT 5 16:15 18:30 | 21:00 16RT 3 15:38 28RT block 2 18:15 | 20:45 80RR lock 2 …" at bounding box center [426, 218] width 643 height 285
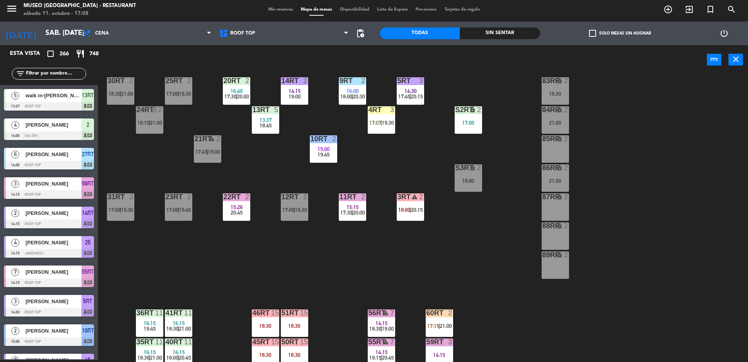
click at [412, 156] on div "18RT 5 16:15 18:30 | 21:00 16RT 3 15:38 28RT block 2 18:15 | 20:45 80RR lock 2 …" at bounding box center [426, 218] width 643 height 285
click at [381, 132] on div "4RT 3 17:07 | 19:30" at bounding box center [381, 119] width 27 height 27
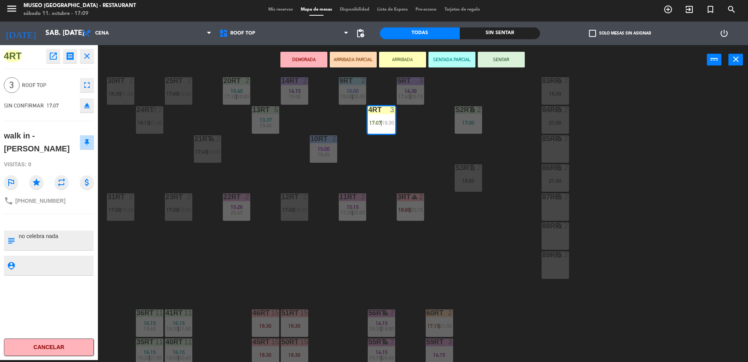
click at [359, 173] on div "18RT 5 16:15 18:30 | 21:00 16RT 3 15:38 28RT block 2 18:15 | 20:45 80RR lock 2 …" at bounding box center [426, 218] width 643 height 285
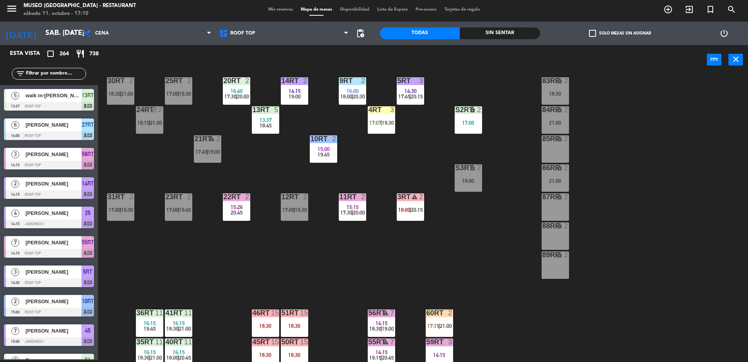
click at [260, 169] on div "18RT 5 16:15 18:30 | 21:00 16RT 3 15:38 28RT block 2 18:15 | 20:45 80RR lock 2 …" at bounding box center [426, 218] width 643 height 285
click at [462, 125] on div "S2RT lock 2 17:00" at bounding box center [468, 119] width 27 height 27
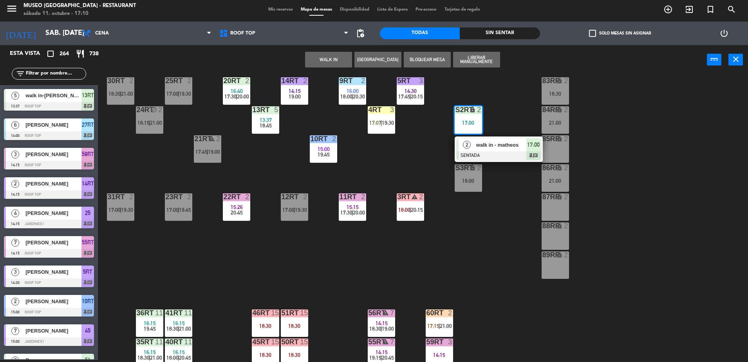
click at [469, 145] on span "2" at bounding box center [467, 145] width 8 height 8
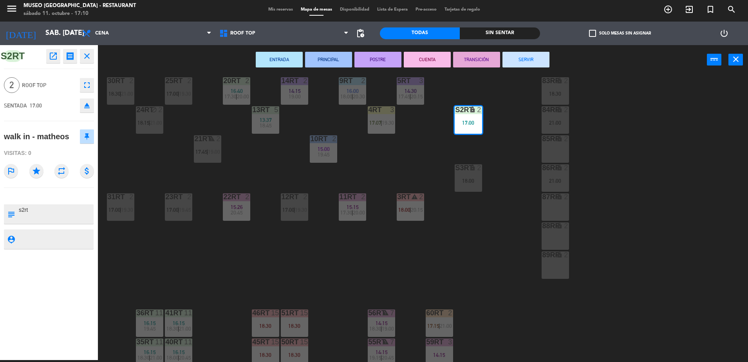
click at [404, 175] on div "18RT 5 16:15 18:30 | 21:00 16RT 3 15:38 28RT block 2 18:15 | 20:45 80RR lock 2 …" at bounding box center [426, 218] width 643 height 285
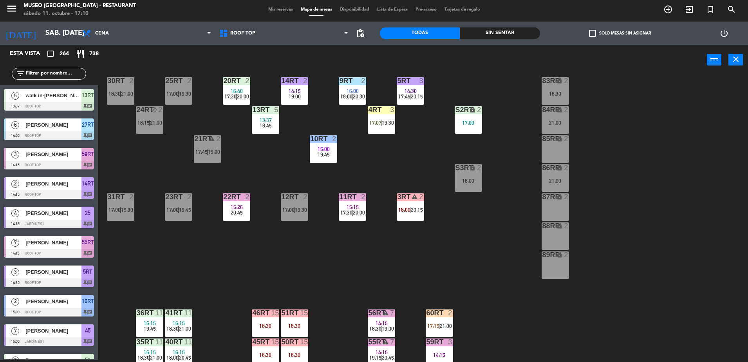
click at [240, 149] on div "18RT 5 16:15 18:30 | 21:00 16RT 3 15:38 28RT block 2 18:15 | 20:45 80RR lock 2 …" at bounding box center [426, 218] width 643 height 285
